Goal: Information Seeking & Learning: Learn about a topic

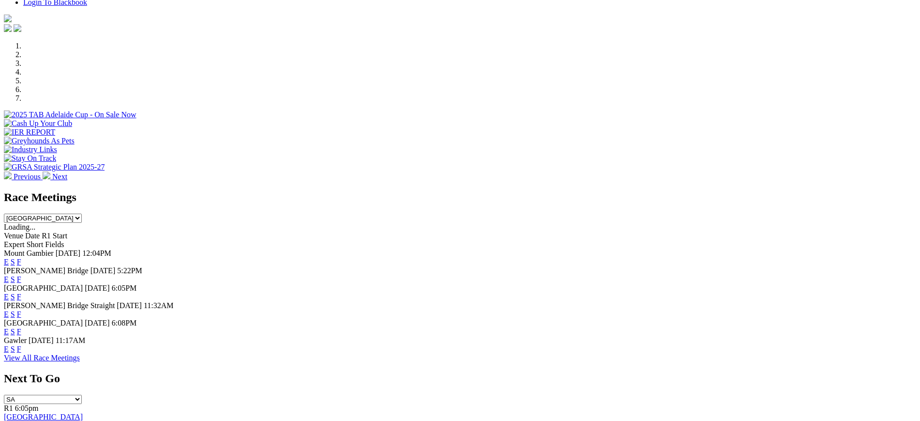
scroll to position [271, 0]
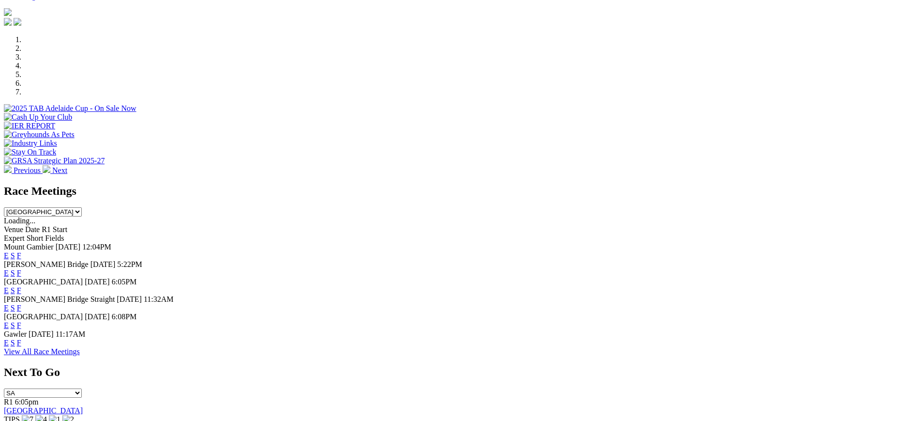
click at [21, 321] on link "F" at bounding box center [19, 325] width 4 height 8
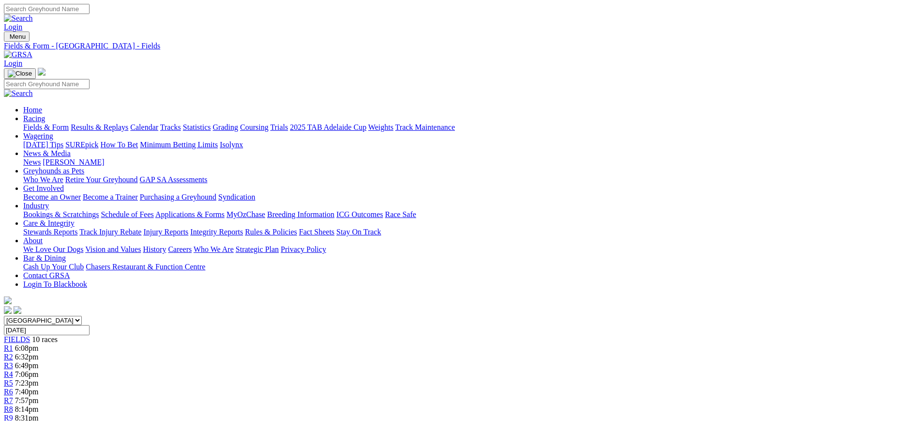
click at [32, 50] on img at bounding box center [18, 54] width 29 height 9
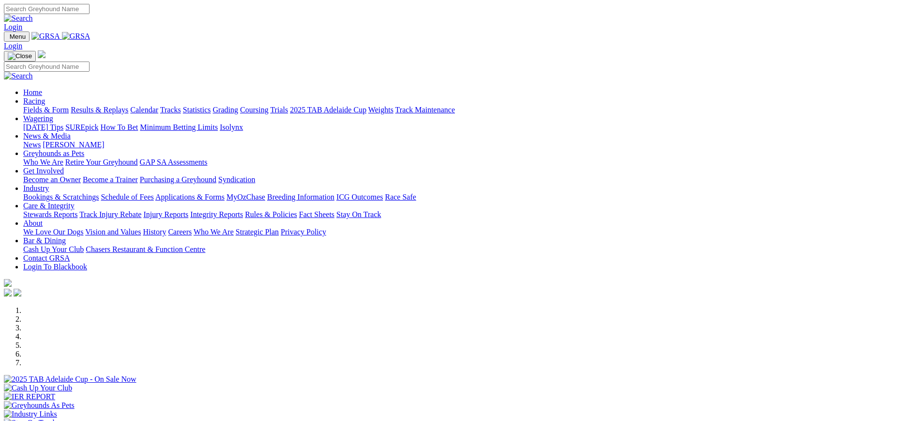
scroll to position [501, 0]
